Goal: Find specific page/section: Find specific page/section

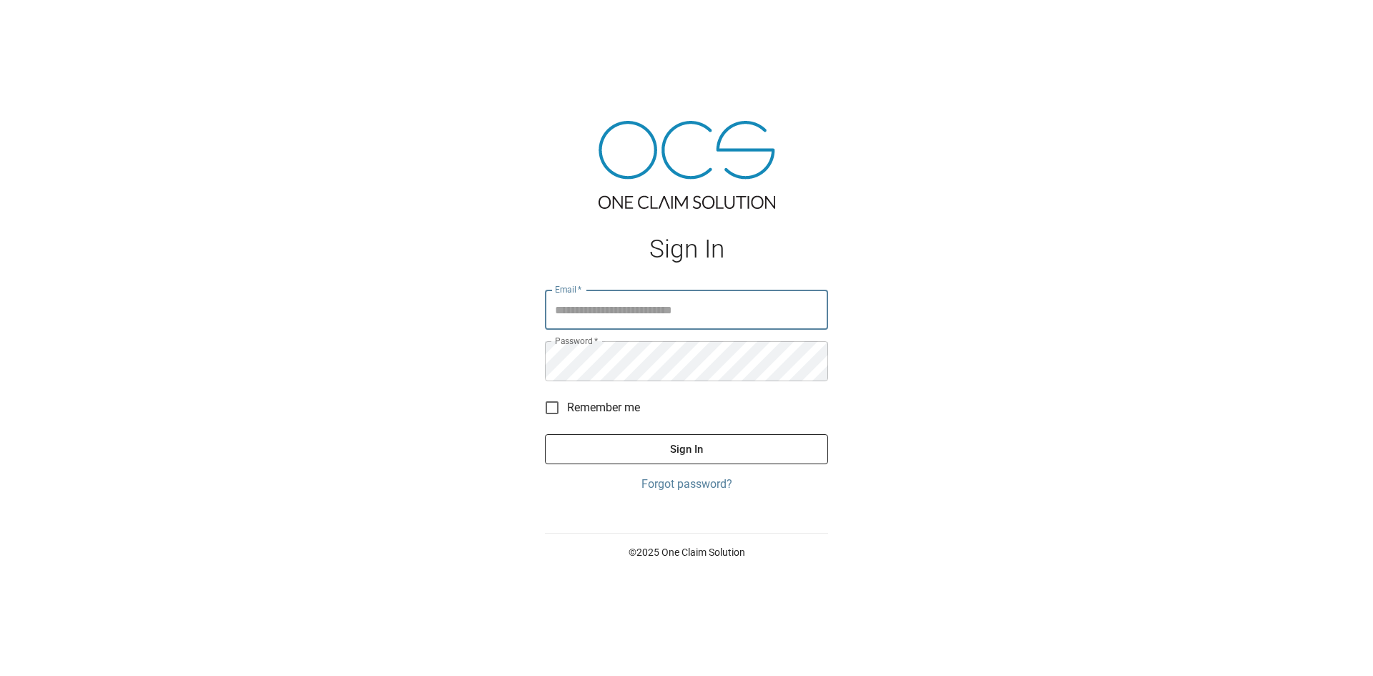
type input "**********"
drag, startPoint x: 687, startPoint y: 453, endPoint x: 675, endPoint y: 450, distance: 12.5
click at [687, 453] on button "Sign In" at bounding box center [686, 449] width 283 height 30
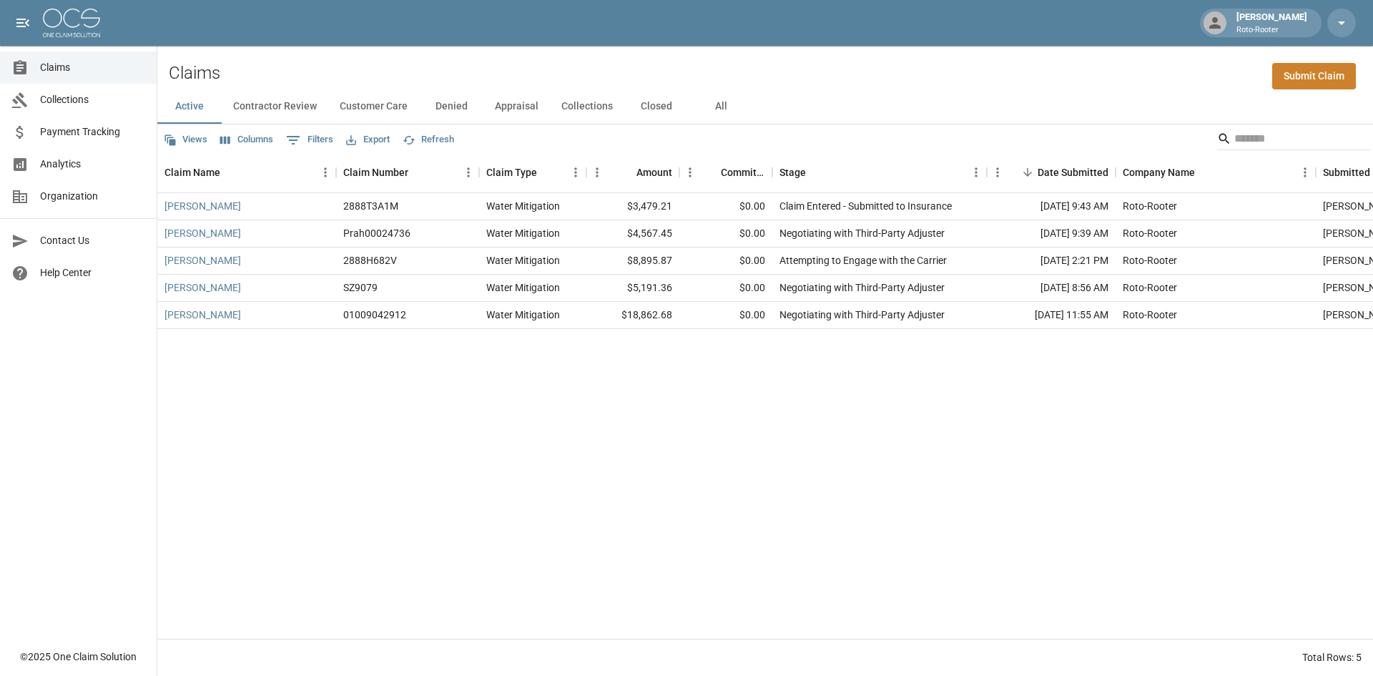
click at [641, 104] on button "Closed" at bounding box center [656, 106] width 64 height 34
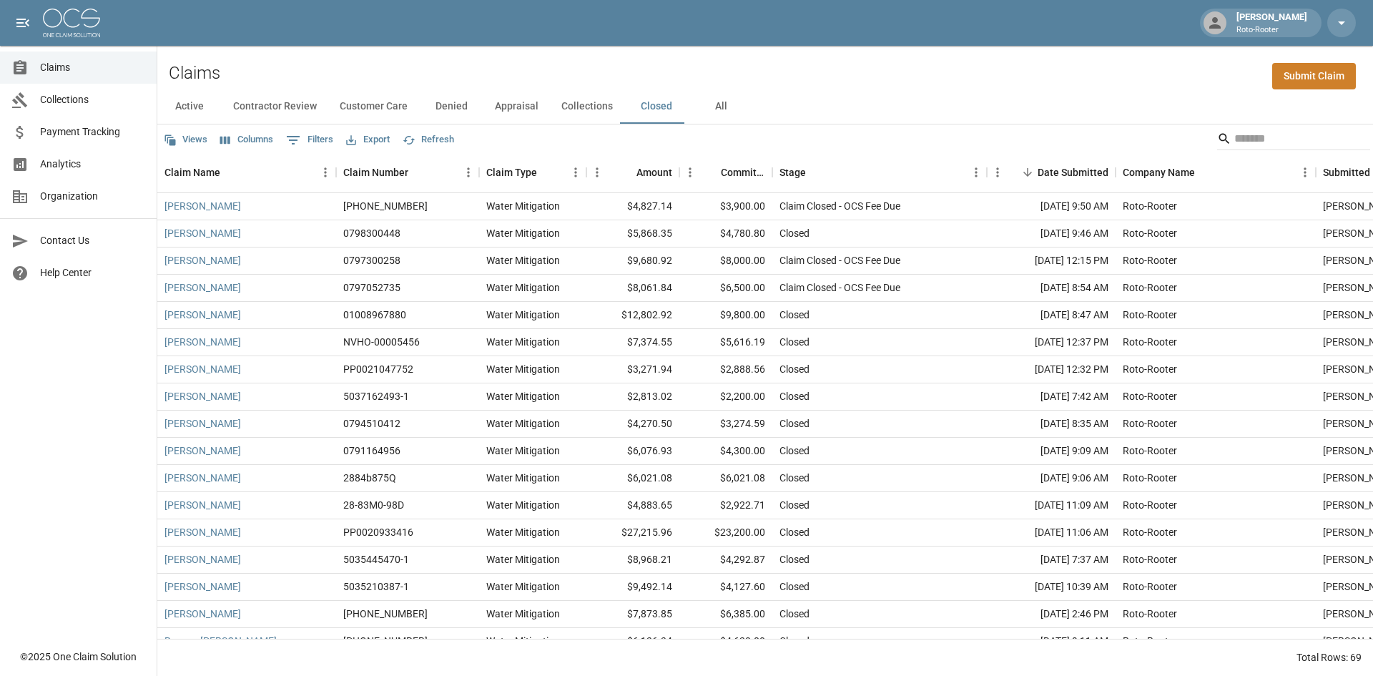
click at [579, 107] on button "Collections" at bounding box center [587, 106] width 74 height 34
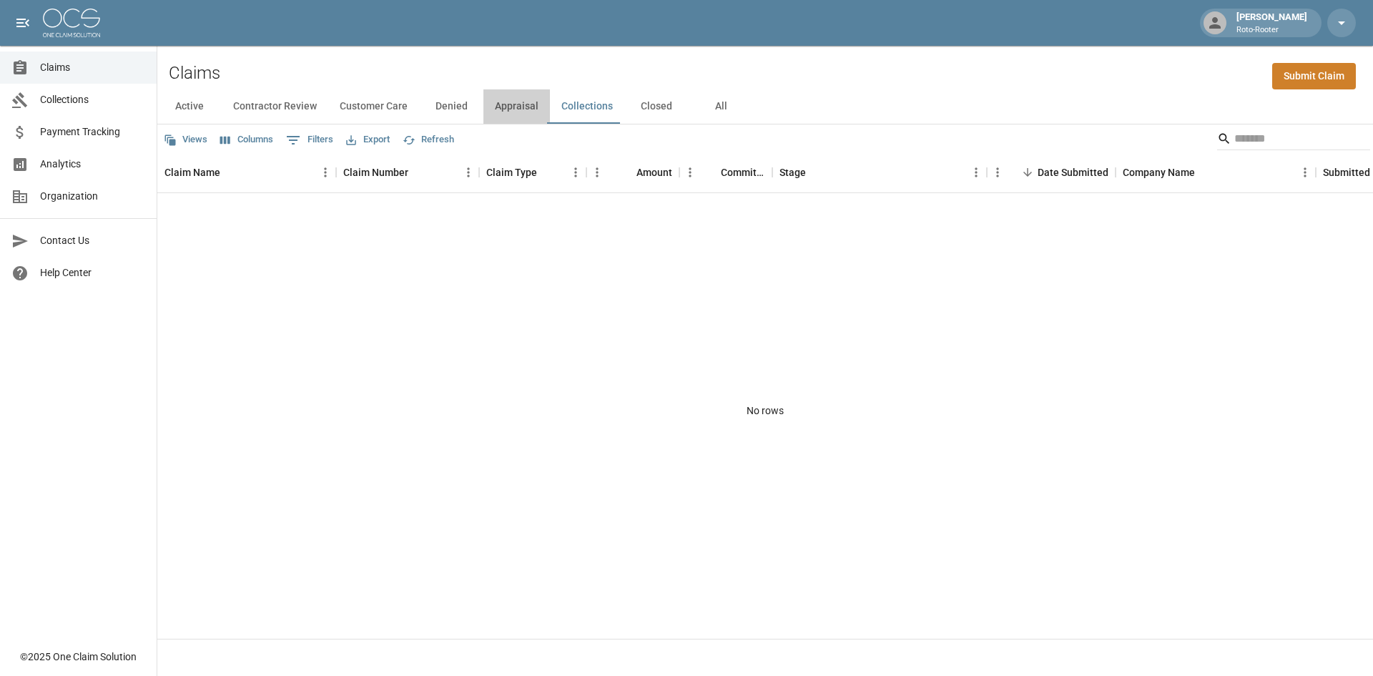
click at [520, 109] on button "Appraisal" at bounding box center [516, 106] width 66 height 34
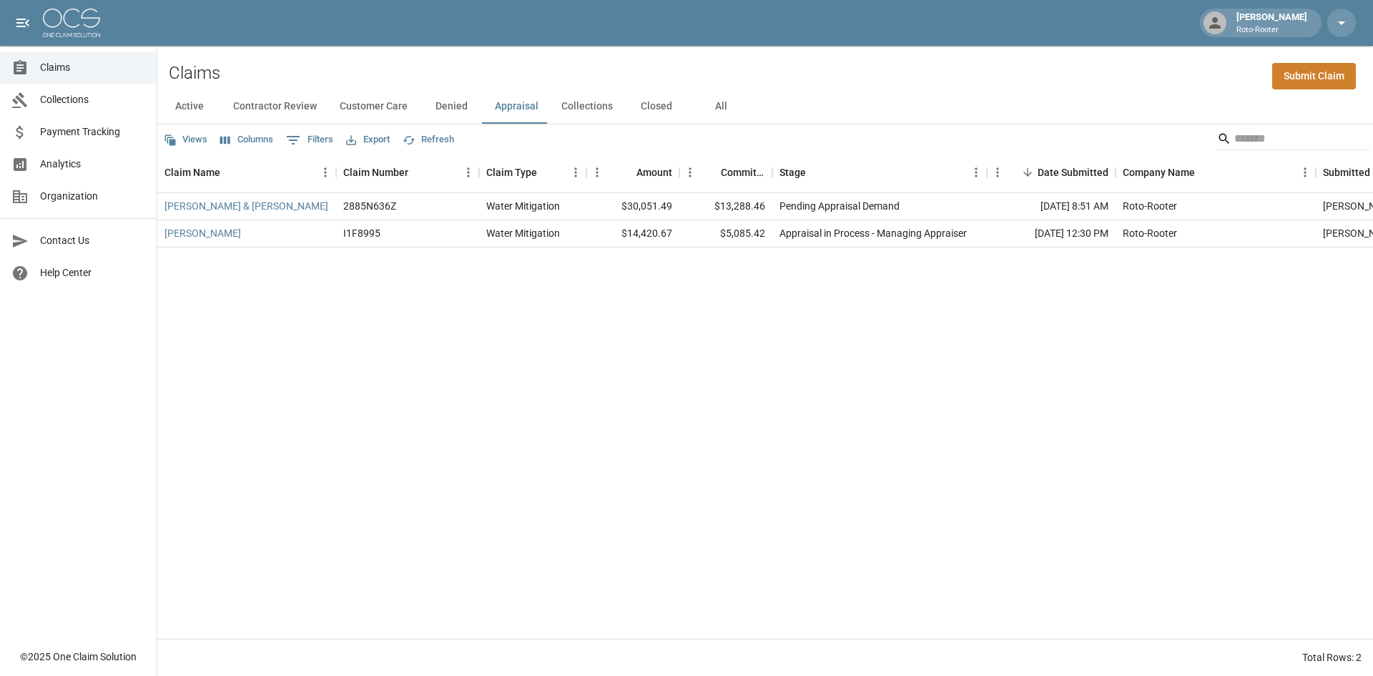
click at [444, 112] on button "Denied" at bounding box center [451, 106] width 64 height 34
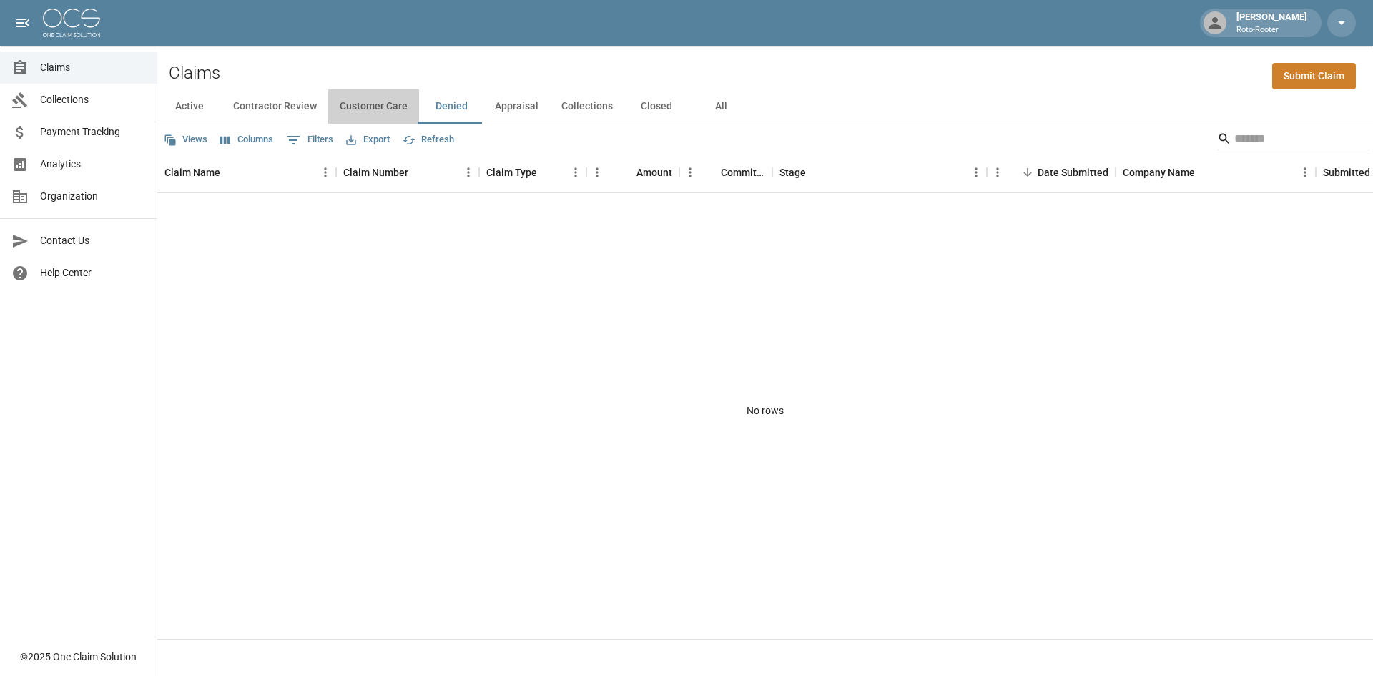
click at [371, 109] on button "Customer Care" at bounding box center [373, 106] width 91 height 34
click at [275, 107] on button "Contractor Review" at bounding box center [275, 106] width 107 height 34
click at [179, 106] on button "Active" at bounding box center [189, 106] width 64 height 34
